Goal: Book appointment/travel/reservation

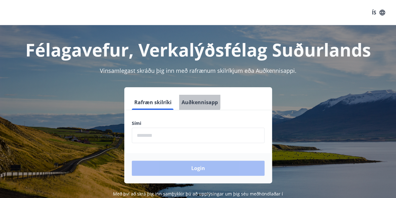
click at [189, 101] on button "Auðkennisapp" at bounding box center [199, 102] width 41 height 15
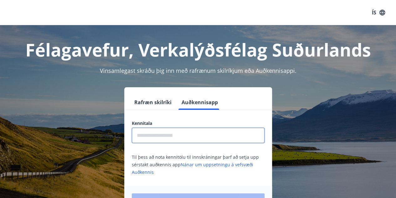
click at [152, 137] on input "text" at bounding box center [198, 135] width 133 height 15
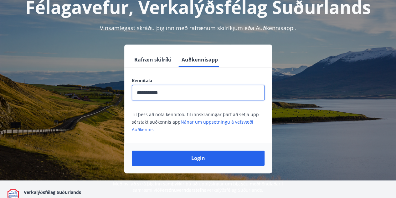
scroll to position [44, 0]
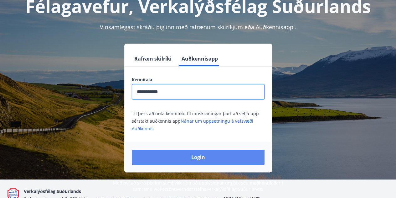
type input "**********"
click at [219, 156] on button "Login" at bounding box center [198, 156] width 133 height 15
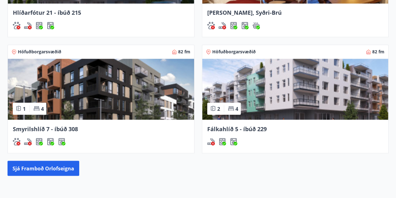
scroll to position [494, 0]
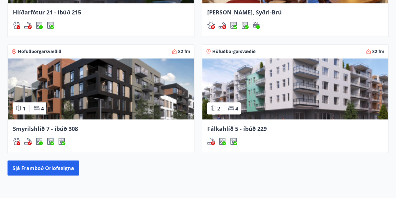
click at [97, 98] on img at bounding box center [101, 88] width 186 height 61
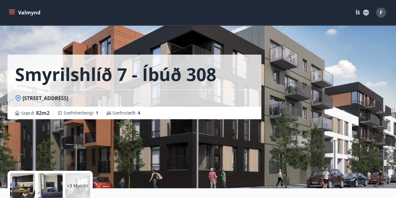
click at [10, 12] on icon "menu" at bounding box center [12, 12] width 6 height 6
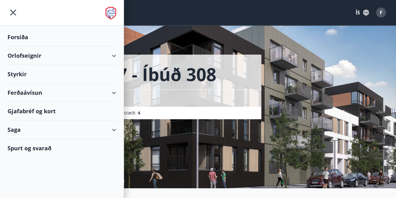
click at [357, 12] on button "ÍS" at bounding box center [363, 12] width 20 height 11
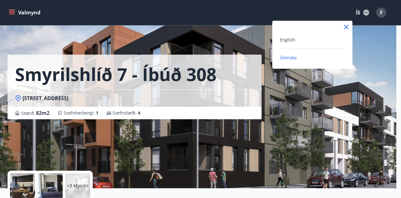
click at [304, 41] on div "English" at bounding box center [312, 40] width 65 height 8
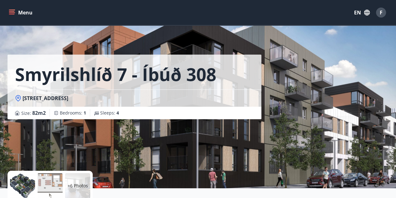
click at [19, 13] on button "Menu" at bounding box center [22, 12] width 28 height 11
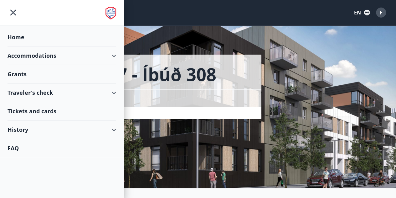
click at [50, 53] on div "Accommodations" at bounding box center [62, 55] width 109 height 18
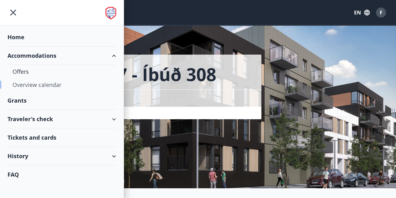
click at [38, 82] on div "Overview calendar" at bounding box center [62, 84] width 99 height 13
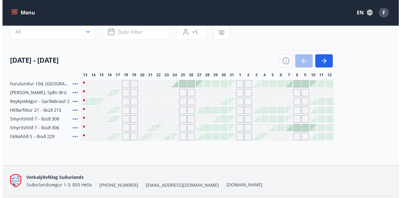
scroll to position [60, 0]
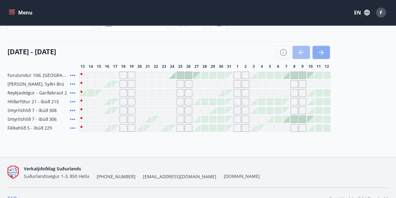
click at [322, 56] on button "button" at bounding box center [322, 52] width 18 height 13
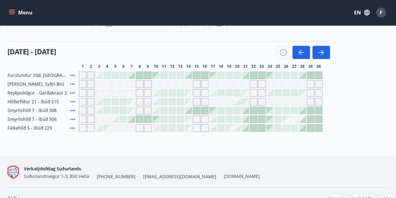
click at [245, 120] on div at bounding box center [245, 119] width 7 height 7
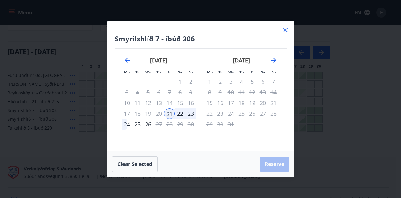
click at [127, 125] on div "24" at bounding box center [127, 124] width 11 height 11
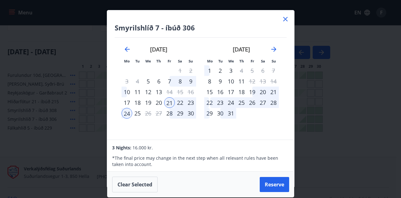
click at [191, 104] on div "23" at bounding box center [191, 102] width 11 height 11
click at [210, 101] on div "22" at bounding box center [209, 102] width 11 height 11
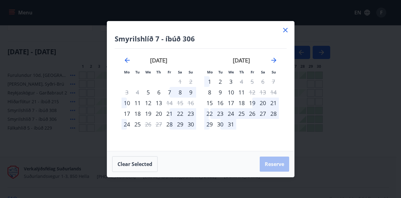
click at [233, 115] on div "24" at bounding box center [231, 113] width 11 height 11
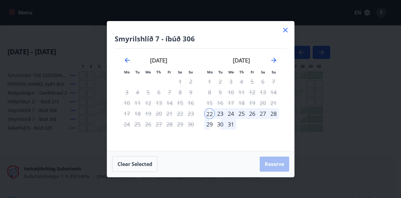
click at [240, 114] on div "25" at bounding box center [241, 113] width 11 height 11
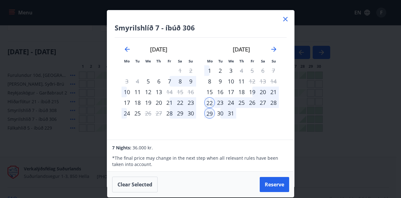
click at [209, 102] on div "22" at bounding box center [209, 102] width 11 height 11
click at [229, 103] on div "24" at bounding box center [231, 102] width 11 height 11
click at [271, 49] on icon "Move forward to switch to the next month." at bounding box center [274, 49] width 8 height 8
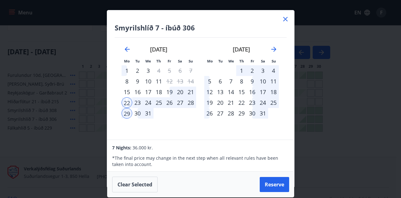
click at [124, 107] on div "22" at bounding box center [127, 102] width 11 height 11
click at [128, 114] on div "29" at bounding box center [127, 113] width 11 height 11
click at [171, 92] on div "19" at bounding box center [169, 91] width 11 height 11
click at [128, 101] on div "22" at bounding box center [127, 102] width 11 height 11
click at [169, 92] on div "19" at bounding box center [169, 91] width 11 height 11
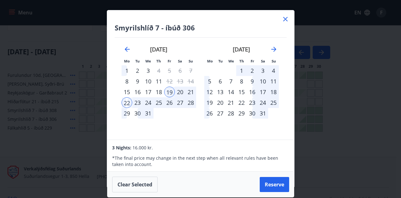
click at [166, 103] on div "26" at bounding box center [169, 102] width 11 height 11
click at [129, 102] on div "22" at bounding box center [127, 102] width 11 height 11
click at [187, 102] on div "28" at bounding box center [191, 102] width 11 height 11
